Goal: Task Accomplishment & Management: Use online tool/utility

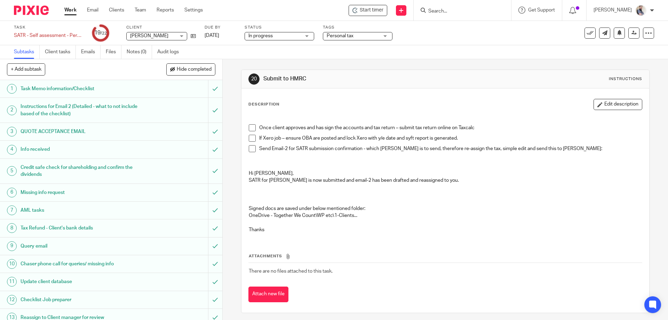
scroll to position [182, 0]
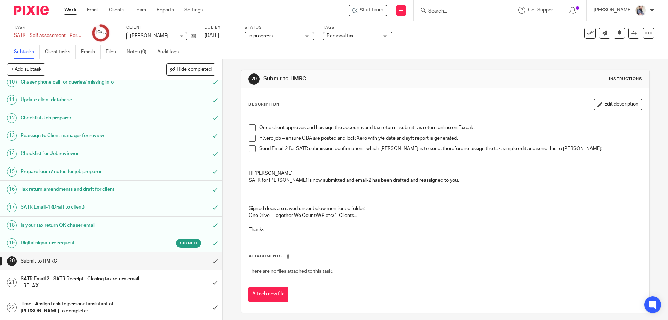
click at [114, 281] on h1 "SATR Email 2 - SATR Receipt - Closing tax return email - RELAX" at bounding box center [81, 283] width 120 height 18
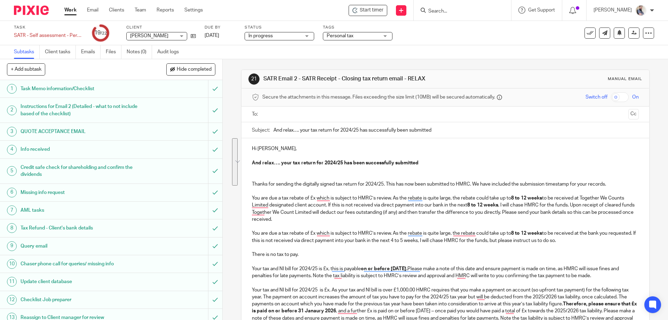
drag, startPoint x: 595, startPoint y: 241, endPoint x: 246, endPoint y: 200, distance: 351.7
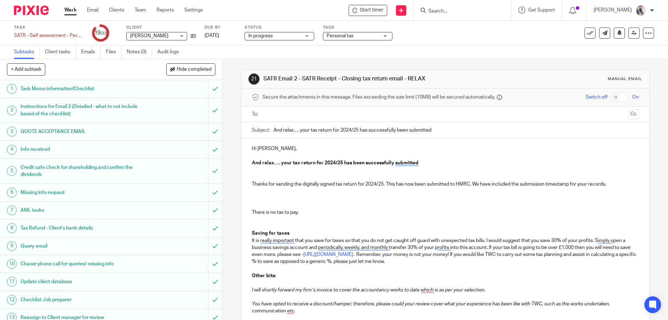
click at [583, 242] on p "Thanks for sending the digitally signed tax return for 2024/25. This has now be…" at bounding box center [445, 222] width 387 height 113
click at [347, 247] on p "Thanks for sending the digitally signed tax return for 2024/25. This has now be…" at bounding box center [445, 222] width 387 height 113
click at [516, 259] on p "Thanks for sending the digitally signed tax return for 2024/25. This has now be…" at bounding box center [445, 222] width 387 height 113
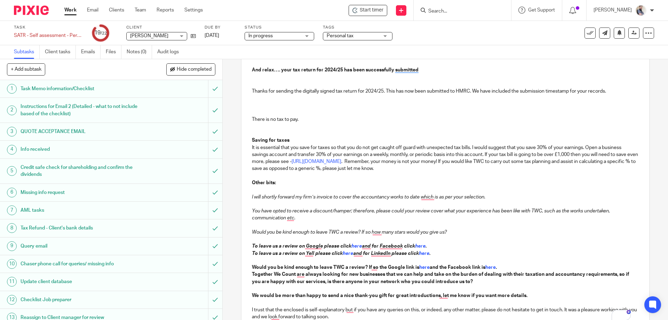
click at [263, 191] on p "I will shortly forward my firm’s invoice to cover the accountancy works to date…" at bounding box center [445, 193] width 387 height 14
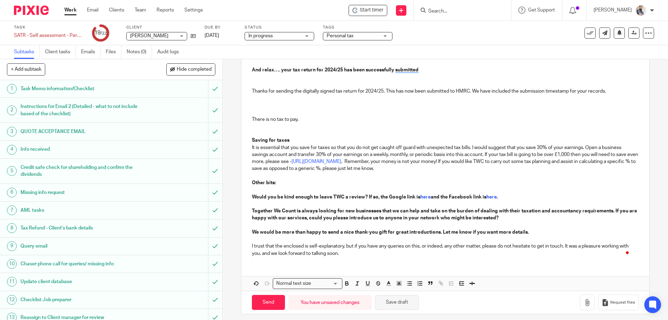
click at [387, 303] on button "Save draft" at bounding box center [397, 302] width 44 height 15
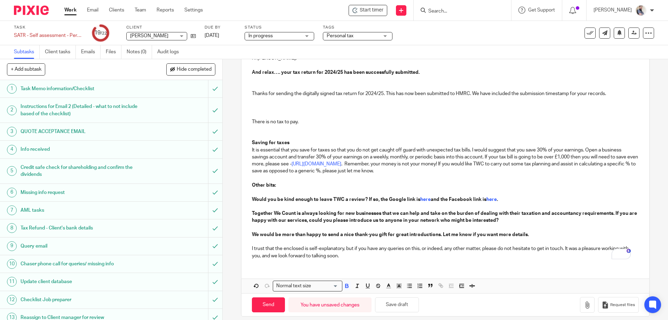
scroll to position [97, 0]
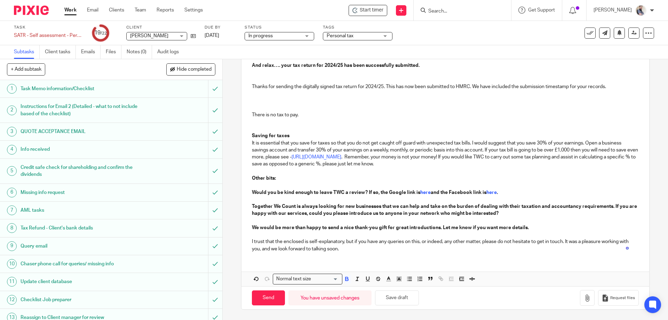
click at [283, 94] on p "Thanks for sending the digitally signed tax return for 2024/25. This has now be…" at bounding box center [445, 125] width 387 height 113
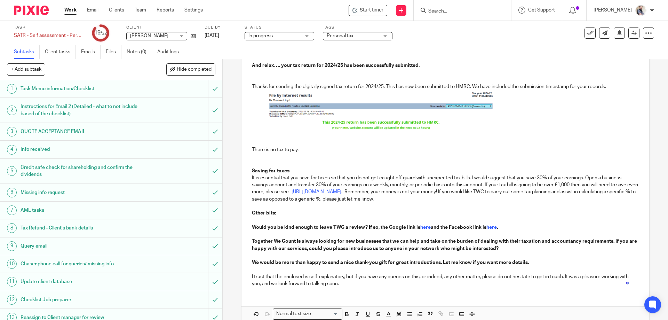
click at [334, 120] on img "To enrich screen reader interactions, please activate Accessibility in Grammarl…" at bounding box center [381, 110] width 226 height 40
drag, startPoint x: 380, startPoint y: 131, endPoint x: 381, endPoint y: 147, distance: 16.4
click at [381, 147] on span "To enrich screen reader interactions, please activate Accessibility in Grammarl…" at bounding box center [380, 146] width 7 height 7
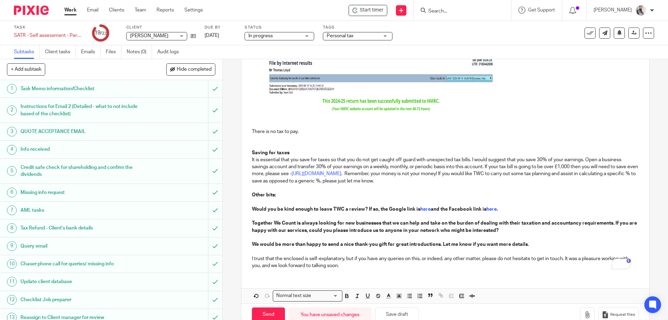
scroll to position [149, 0]
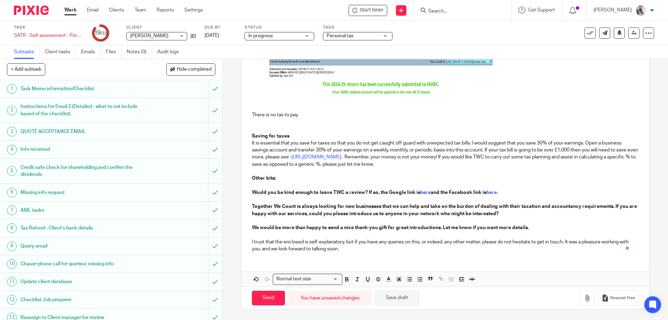
click at [405, 298] on button "Save draft" at bounding box center [397, 298] width 44 height 15
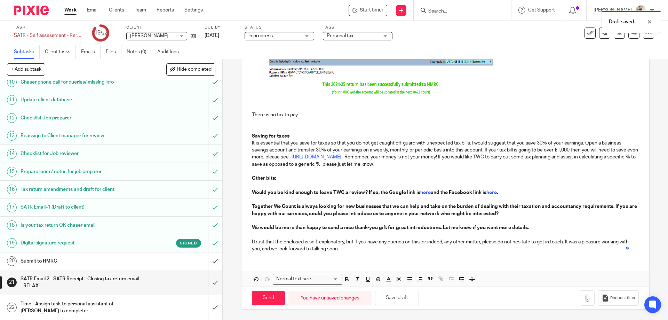
click at [46, 264] on h1 "Submit to HMRC" at bounding box center [81, 261] width 120 height 10
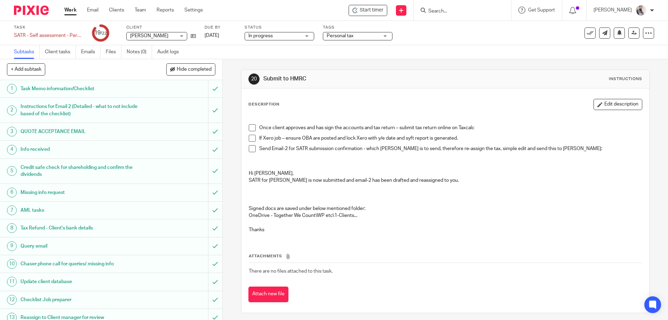
click at [246, 128] on div "Once client approves and has sign the accounts and tax return – submit tax retu…" at bounding box center [445, 176] width 400 height 125
click at [251, 129] on span at bounding box center [252, 127] width 7 height 7
click at [249, 153] on li "Send Email-2 for SATR submission confirmation - which Aaron is to send, therefo…" at bounding box center [445, 150] width 393 height 10
click at [252, 148] on span at bounding box center [252, 148] width 7 height 7
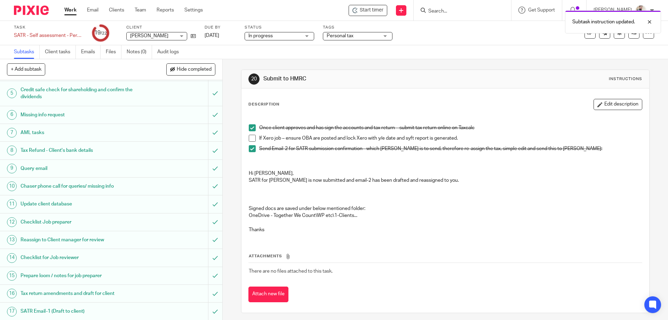
scroll to position [182, 0]
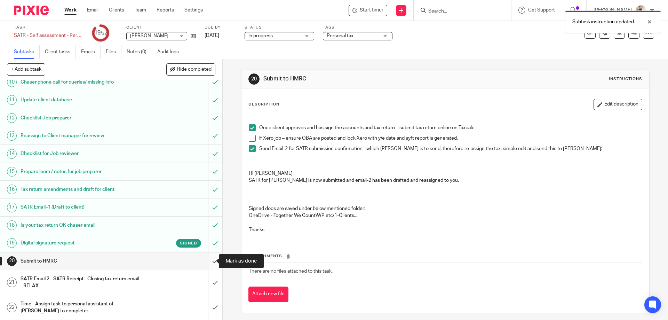
click at [209, 260] on input "submit" at bounding box center [111, 260] width 222 height 17
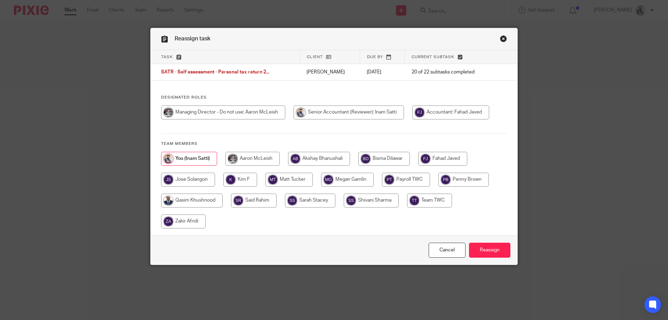
click at [258, 155] on input "radio" at bounding box center [253, 159] width 54 height 14
radio input "true"
click at [473, 247] on input "Reassign" at bounding box center [489, 250] width 41 height 15
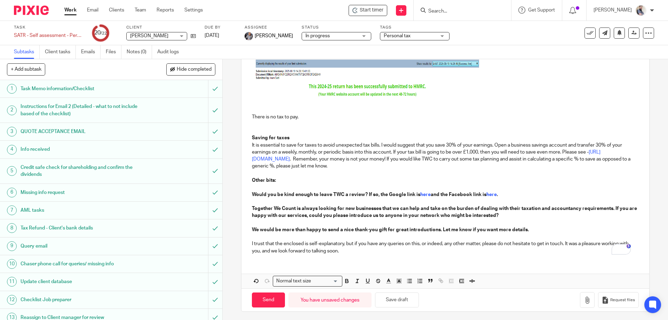
scroll to position [149, 0]
